Goal: Entertainment & Leisure: Consume media (video, audio)

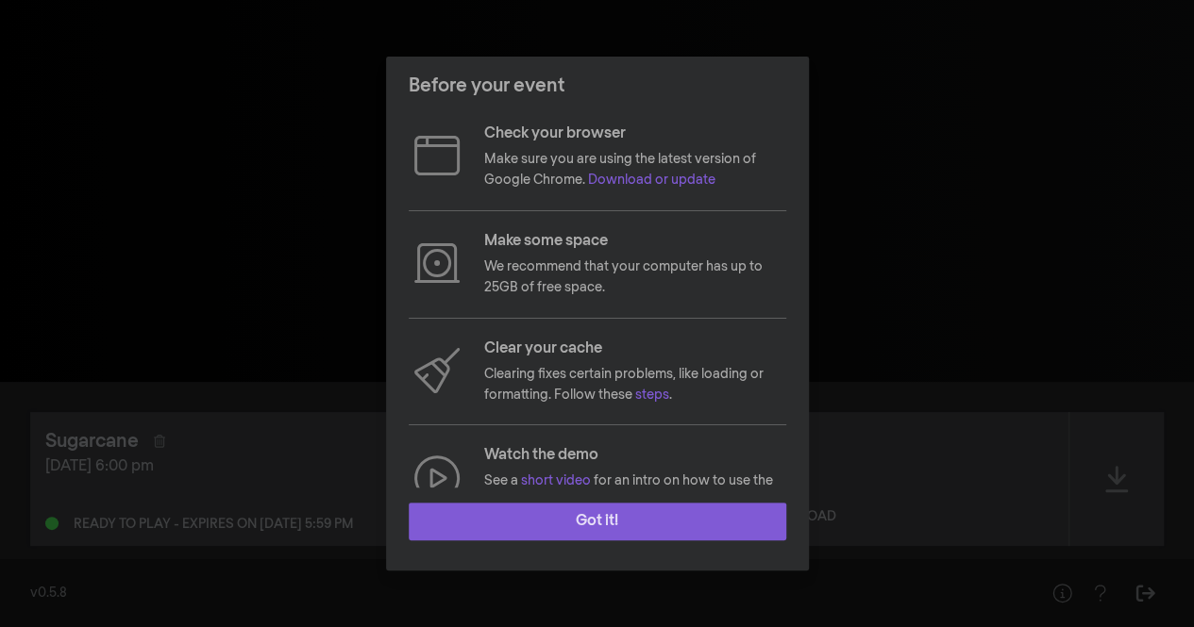
click at [487, 522] on button "Got it!" at bounding box center [597, 522] width 377 height 38
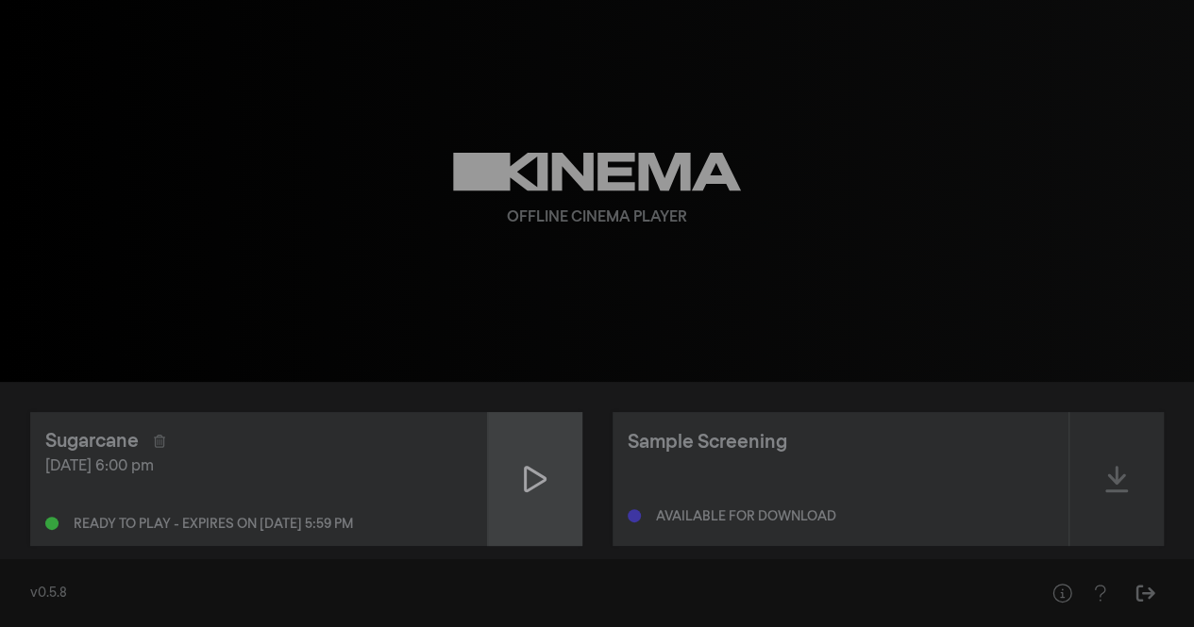
click at [547, 481] on div at bounding box center [535, 479] width 94 height 134
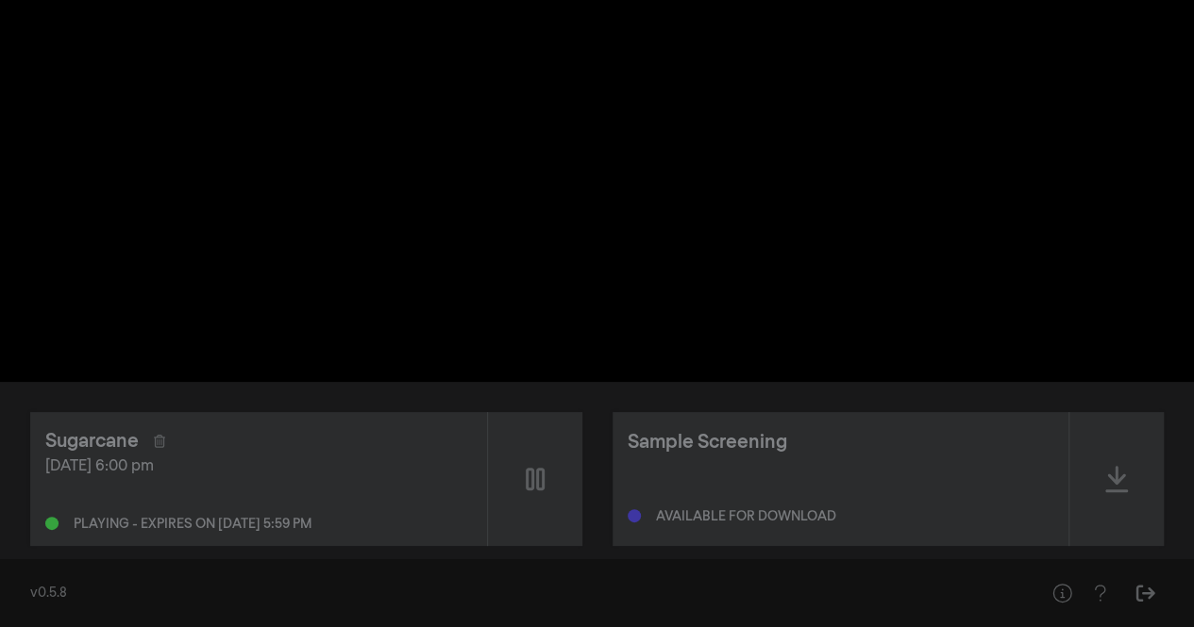
click at [123, 558] on div "Sugarcane [DATE] 6:00 pm Playing - expires on [DATE] 5:59 pm Sample Screening A…" at bounding box center [597, 479] width 1194 height 194
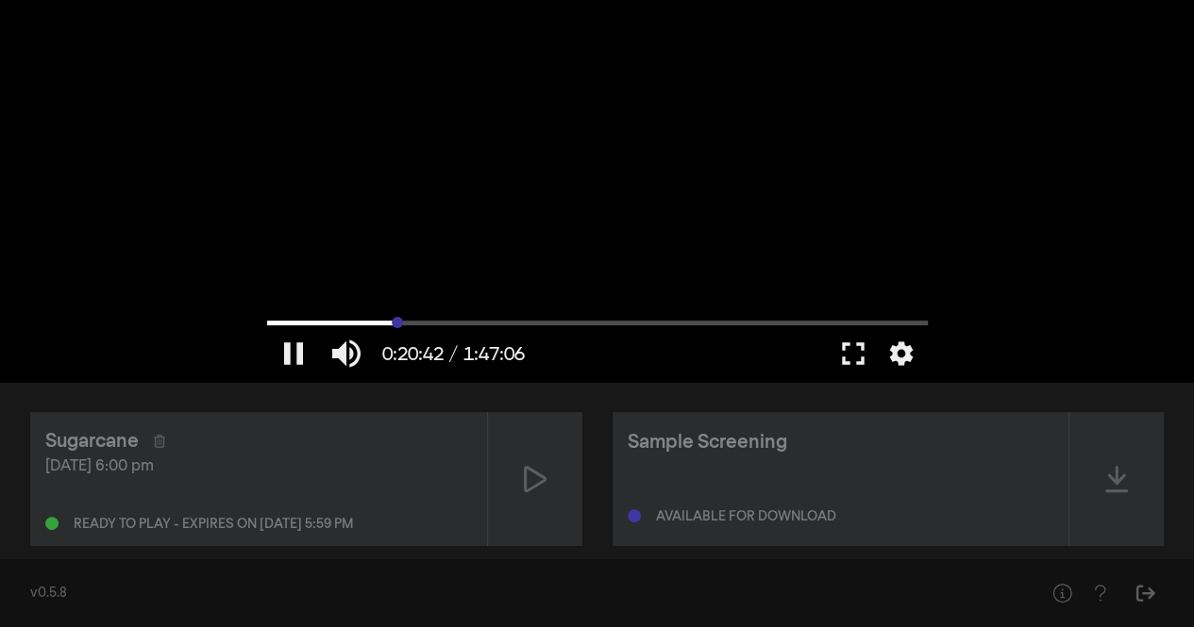
click at [397, 326] on input "Seek" at bounding box center [597, 322] width 660 height 11
click at [459, 320] on input "Seek" at bounding box center [597, 322] width 660 height 11
type input "1858.425738"
click at [338, 359] on button "volume_up" at bounding box center [346, 354] width 53 height 57
type input "0"
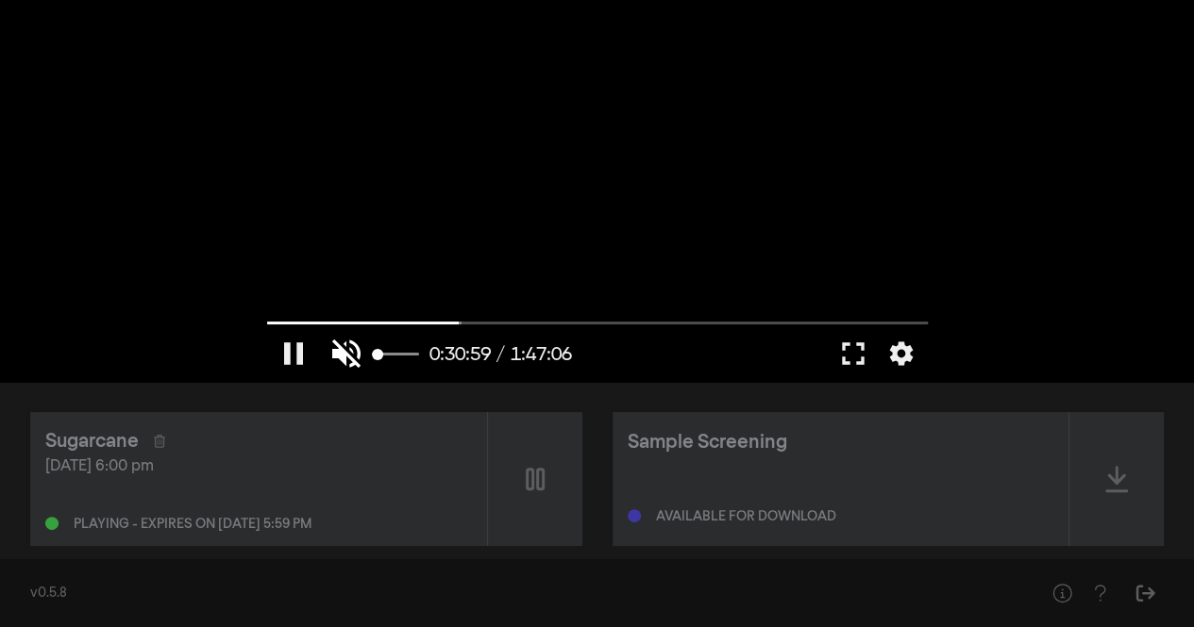
type input "1859.302278"
click at [346, 357] on button "volume_off" at bounding box center [346, 354] width 53 height 57
type input "1"
click at [851, 347] on button "fullscreen" at bounding box center [853, 354] width 53 height 57
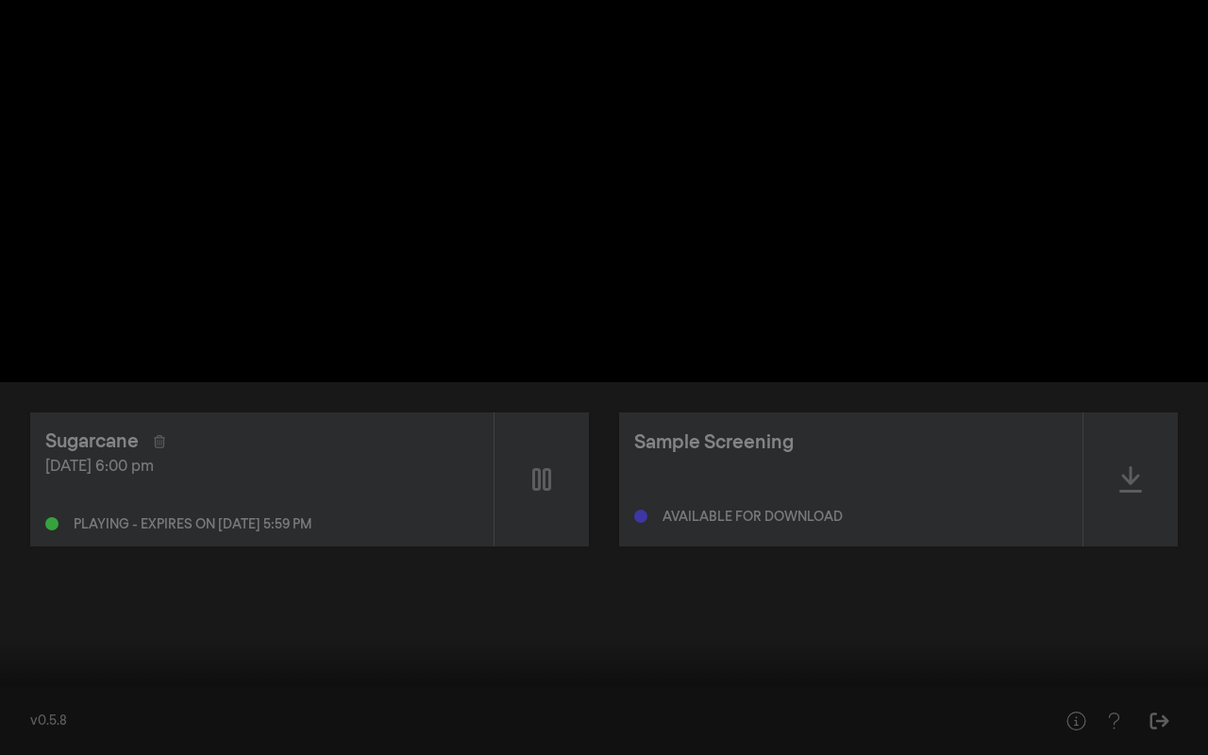
click at [36, 627] on button "pause" at bounding box center [35, 726] width 53 height 57
drag, startPoint x: 381, startPoint y: 700, endPoint x: 0, endPoint y: 688, distance: 381.4
type input "0"
click at [9, 627] on input "Seek" at bounding box center [603, 695] width 1189 height 11
click at [1128, 627] on button "fullscreen_exit" at bounding box center [1123, 726] width 53 height 57
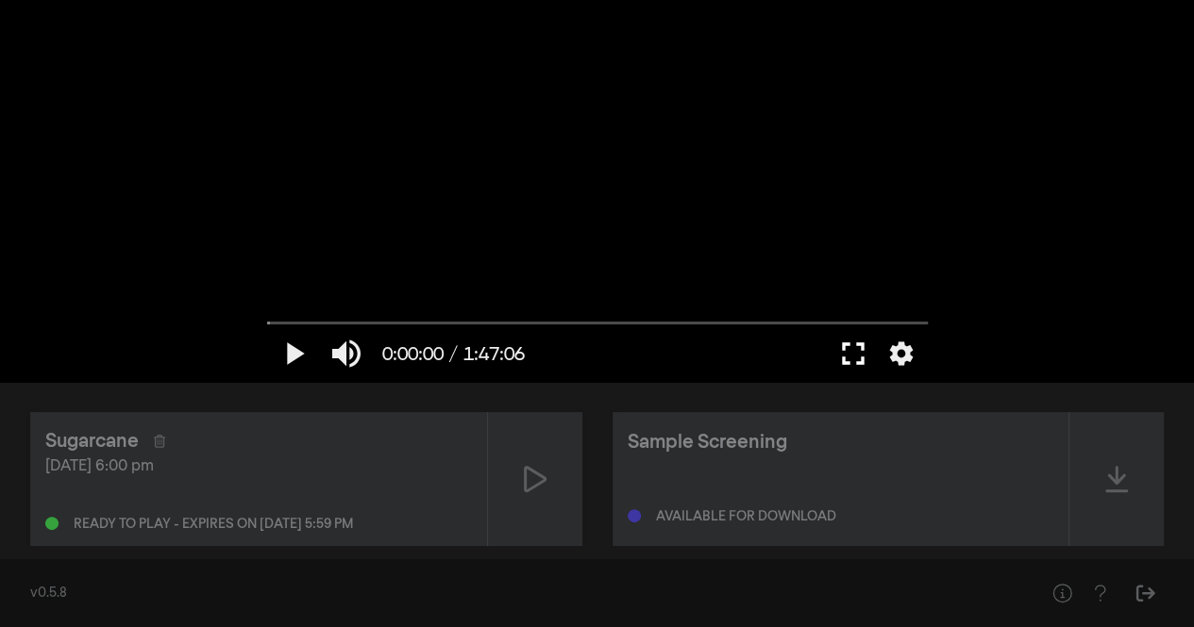
click at [853, 358] on button "fullscreen" at bounding box center [853, 354] width 53 height 57
